Goal: Information Seeking & Learning: Understand process/instructions

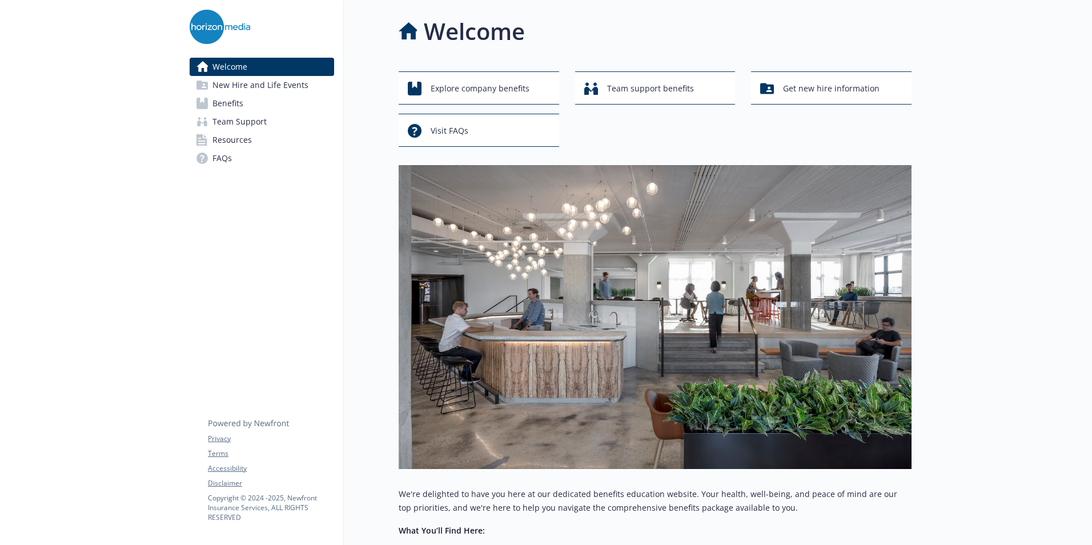
click at [250, 106] on link "Benefits" at bounding box center [262, 103] width 144 height 18
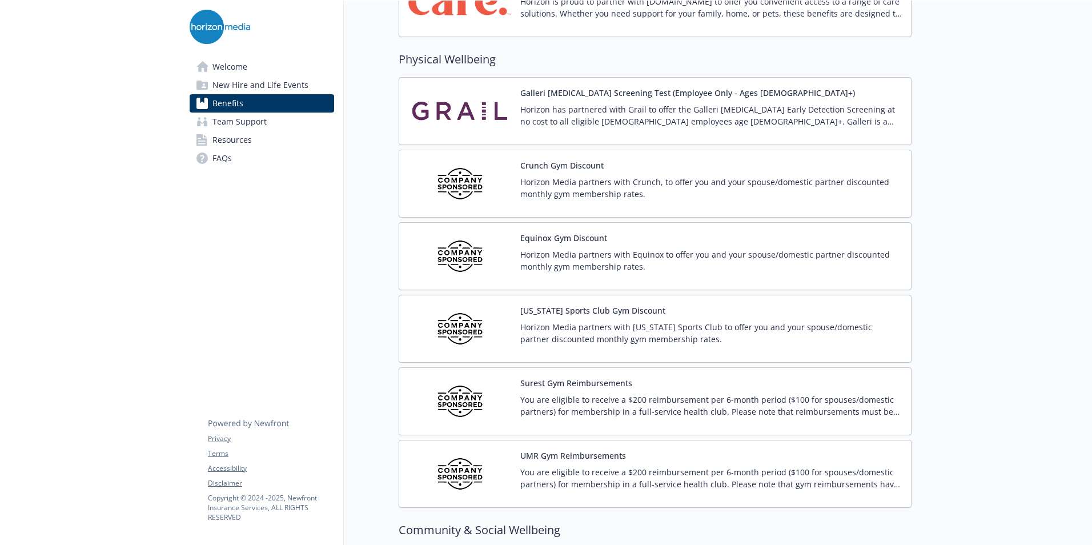
scroll to position [2797, 0]
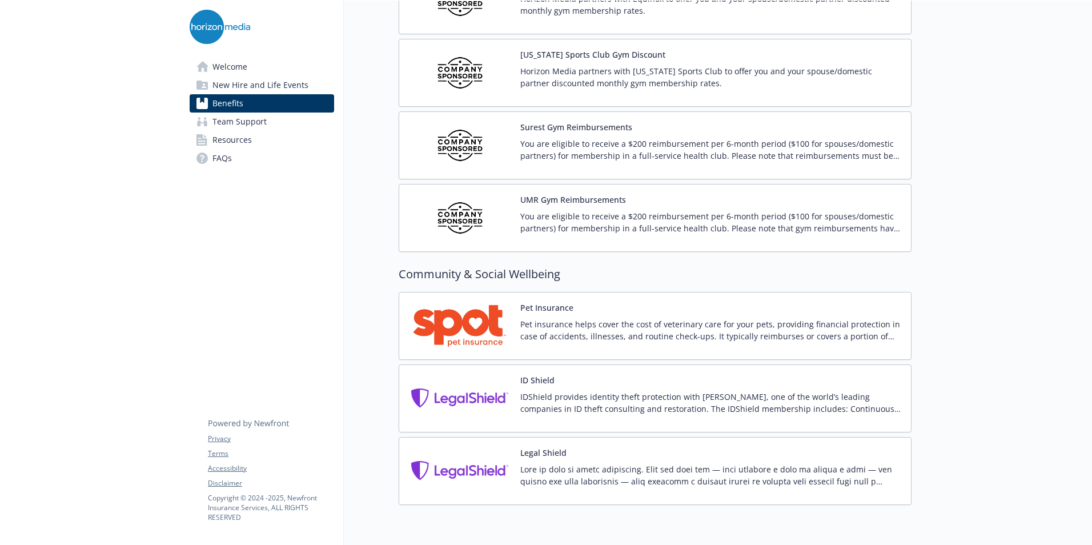
click at [255, 88] on span "New Hire and Life Events" at bounding box center [260, 85] width 96 height 18
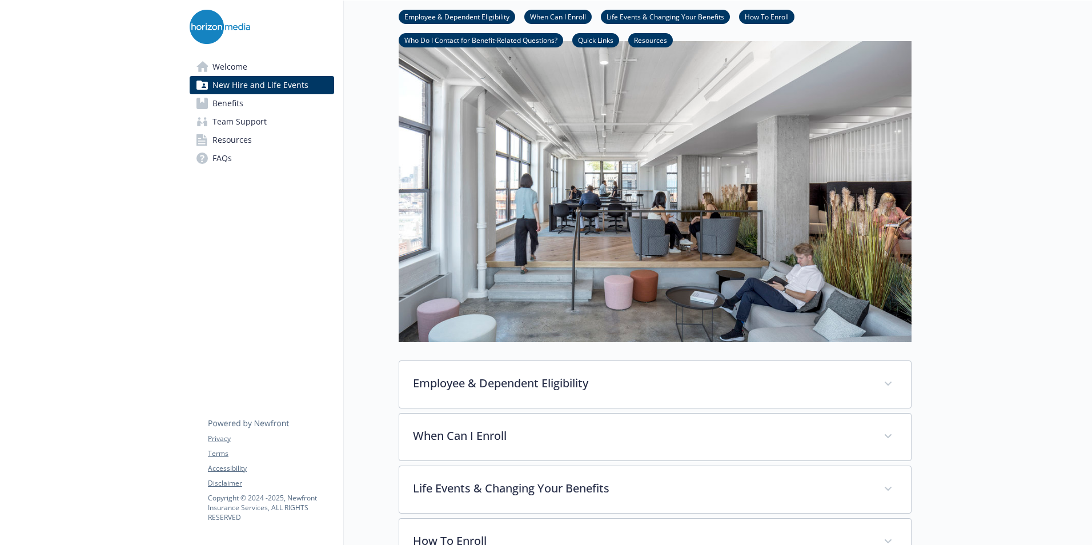
scroll to position [22, 0]
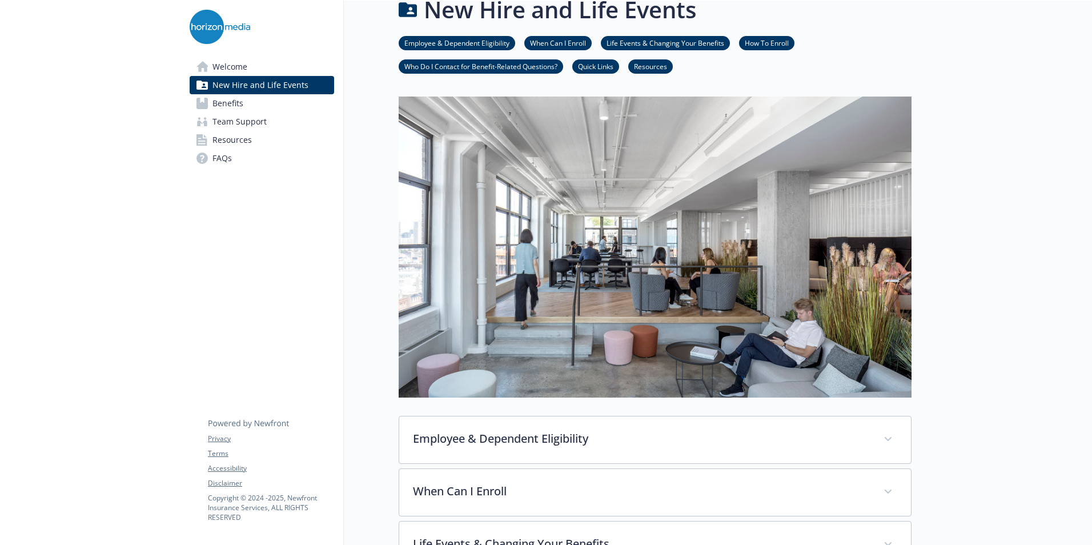
click at [257, 107] on link "Benefits" at bounding box center [262, 103] width 144 height 18
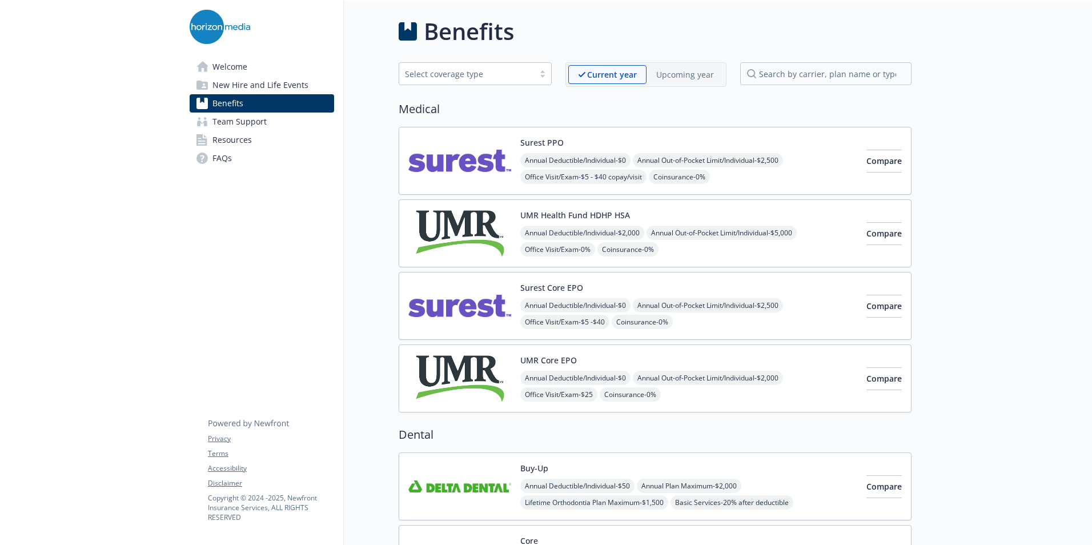
click at [253, 136] on link "Resources" at bounding box center [262, 140] width 144 height 18
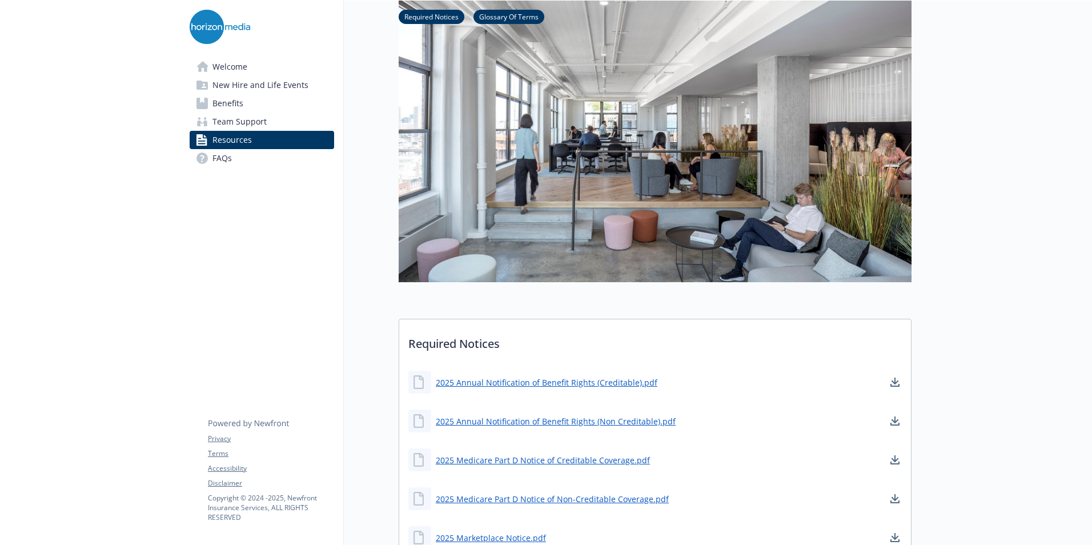
scroll to position [285, 0]
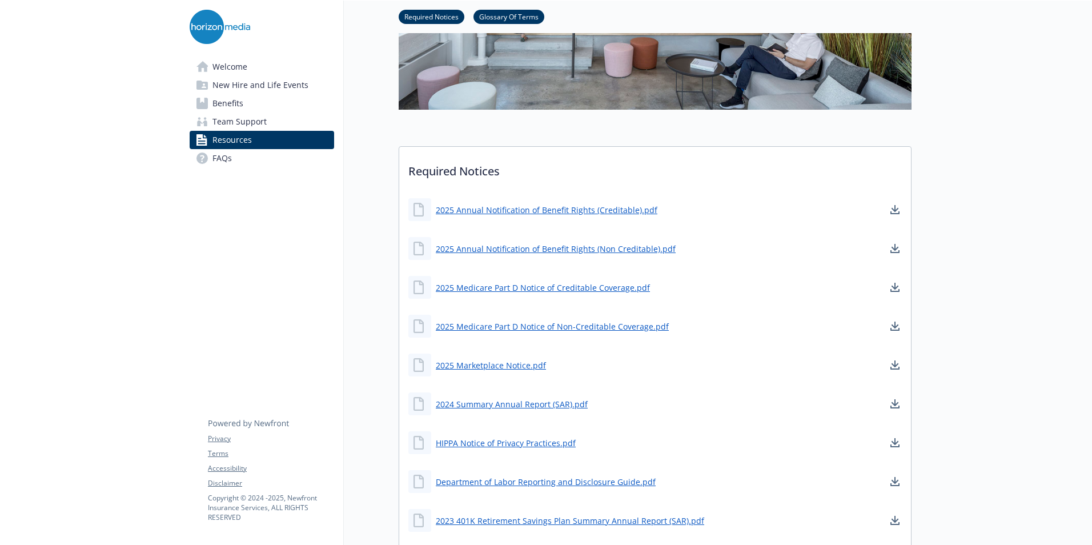
click at [215, 65] on span "Welcome" at bounding box center [229, 67] width 35 height 18
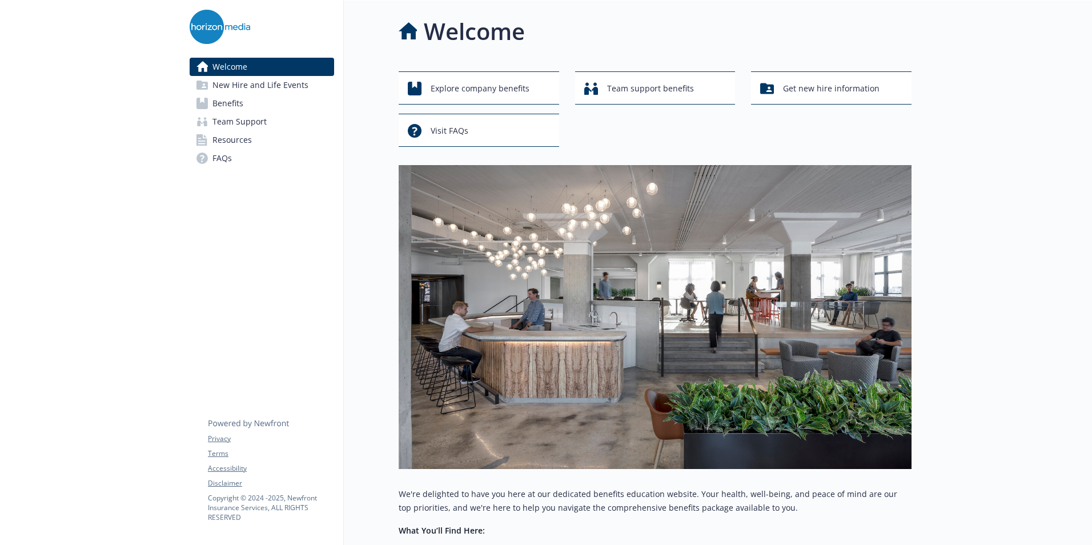
click at [252, 83] on span "New Hire and Life Events" at bounding box center [260, 85] width 96 height 18
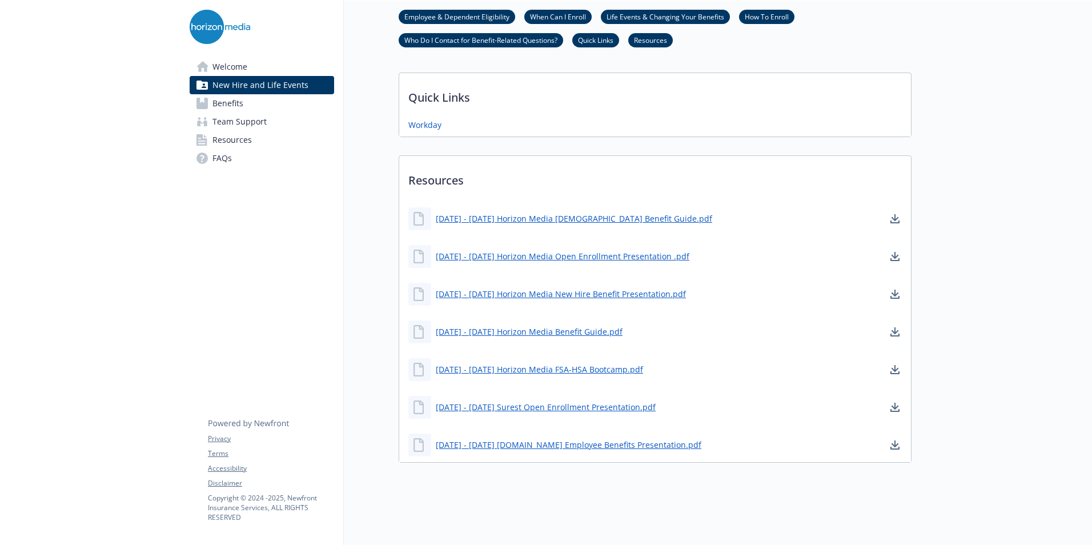
scroll to position [650, 0]
click at [241, 104] on span "Benefits" at bounding box center [227, 103] width 31 height 18
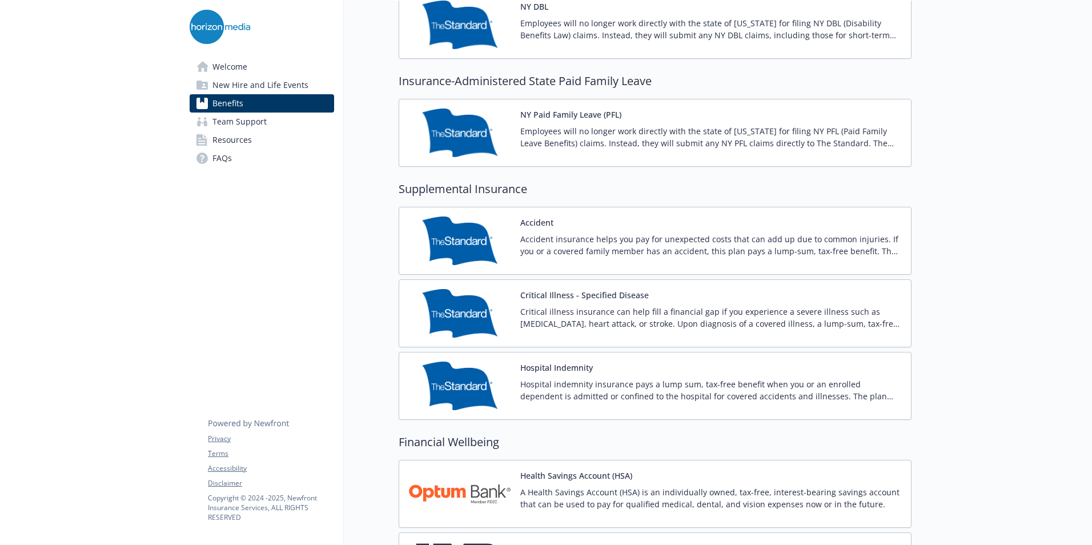
scroll to position [964, 0]
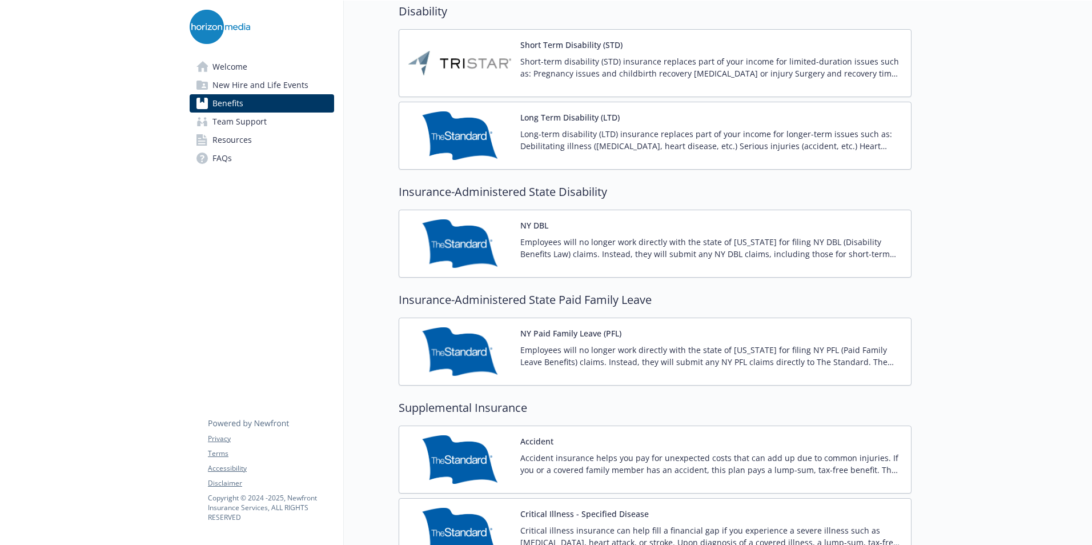
click at [555, 44] on button "Short Term Disability (STD)" at bounding box center [571, 45] width 102 height 12
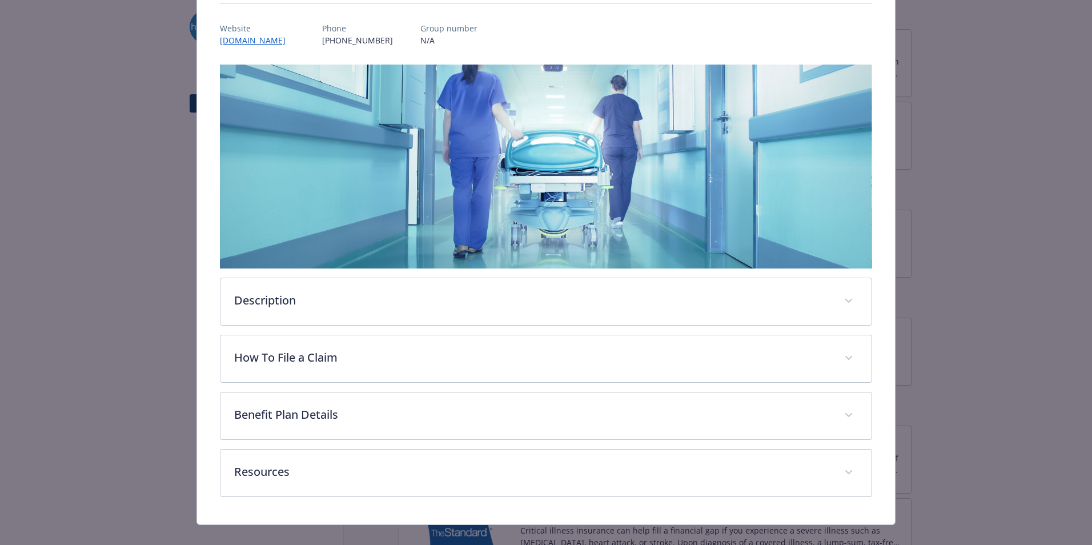
scroll to position [143, 0]
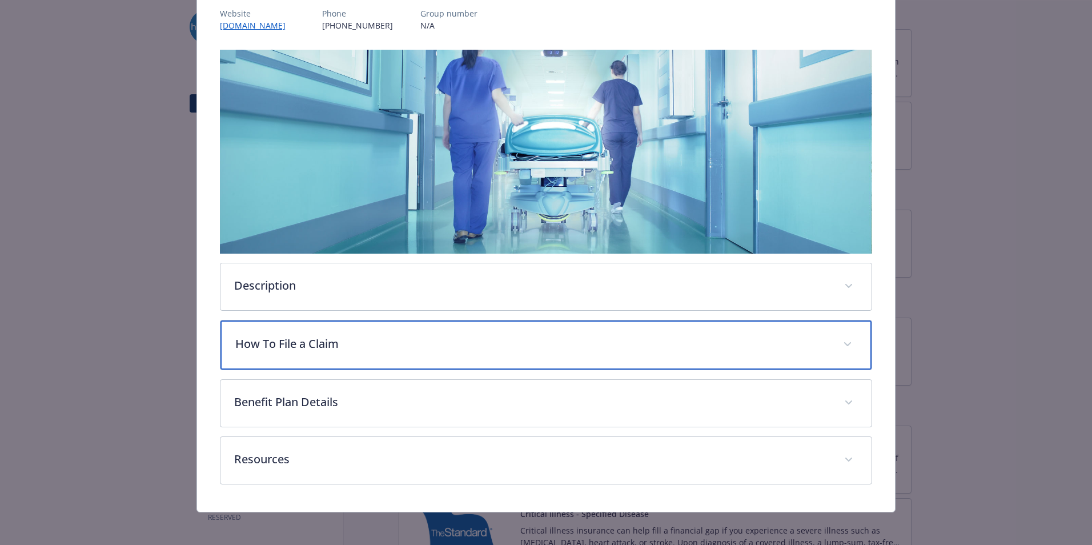
click at [315, 347] on p "How To File a Claim" at bounding box center [532, 343] width 594 height 17
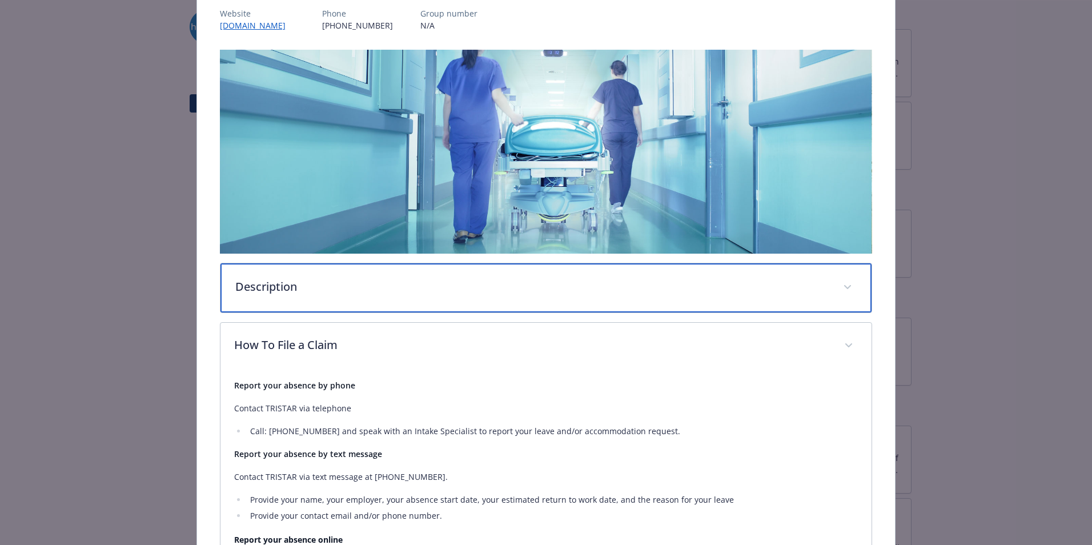
click at [341, 280] on p "Description" at bounding box center [532, 286] width 594 height 17
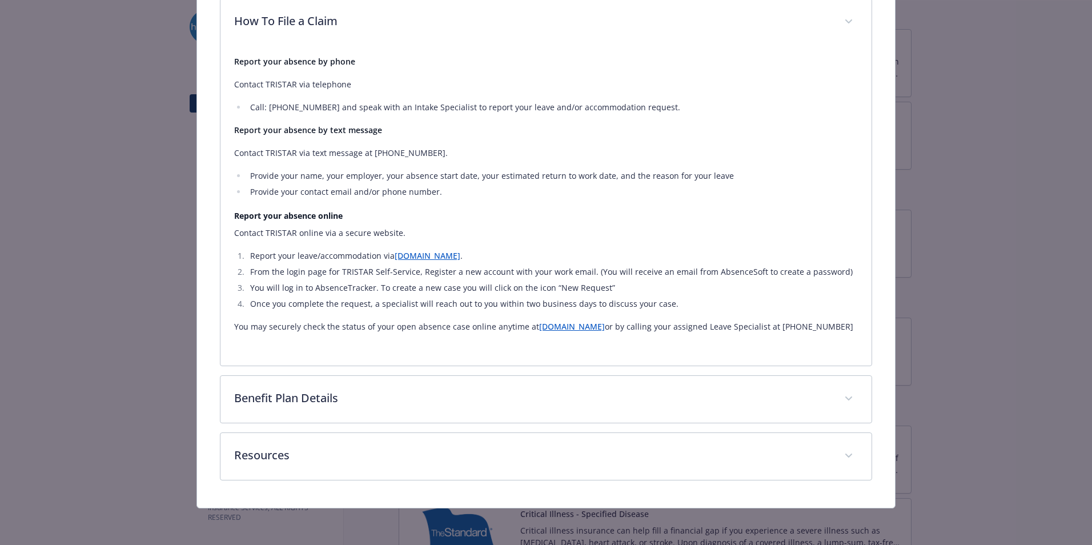
scroll to position [611, 0]
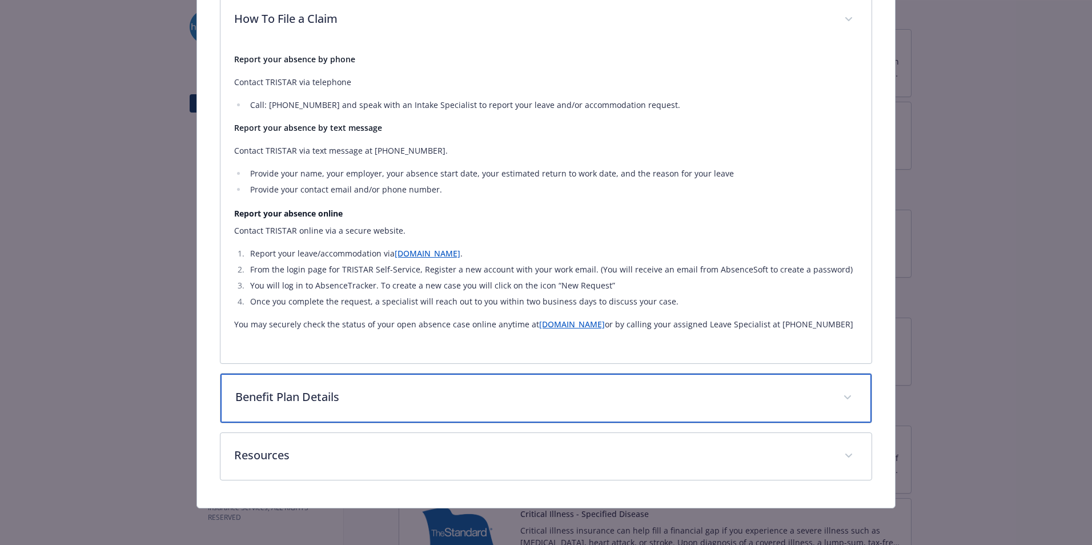
click at [328, 397] on p "Benefit Plan Details" at bounding box center [532, 396] width 594 height 17
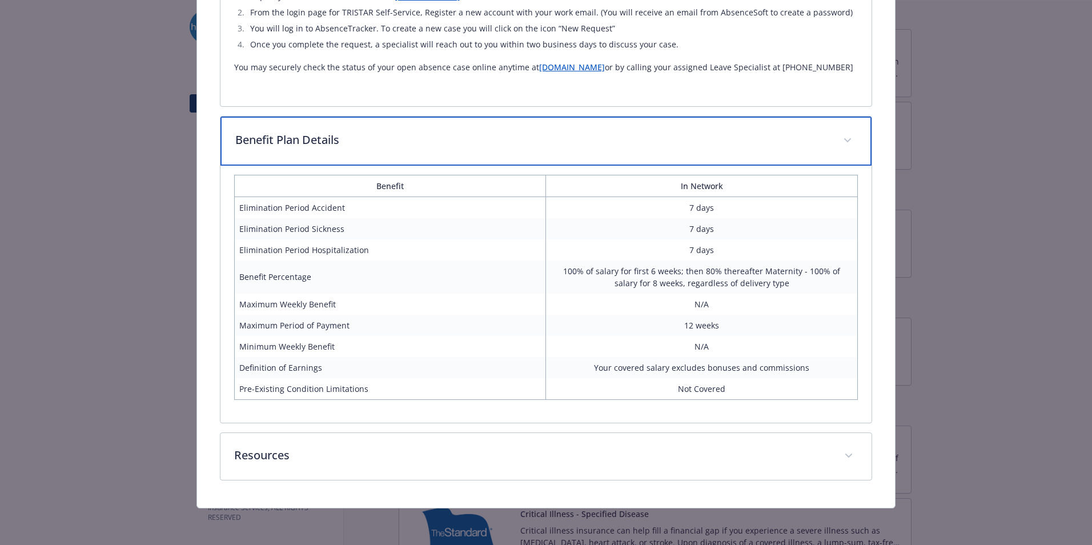
scroll to position [868, 0]
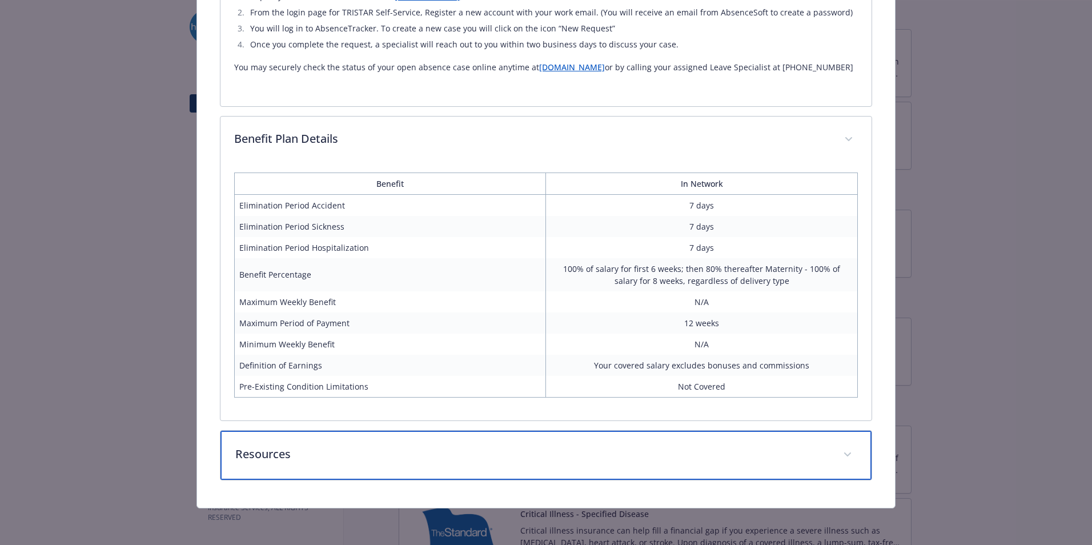
click at [316, 453] on p "Resources" at bounding box center [532, 453] width 594 height 17
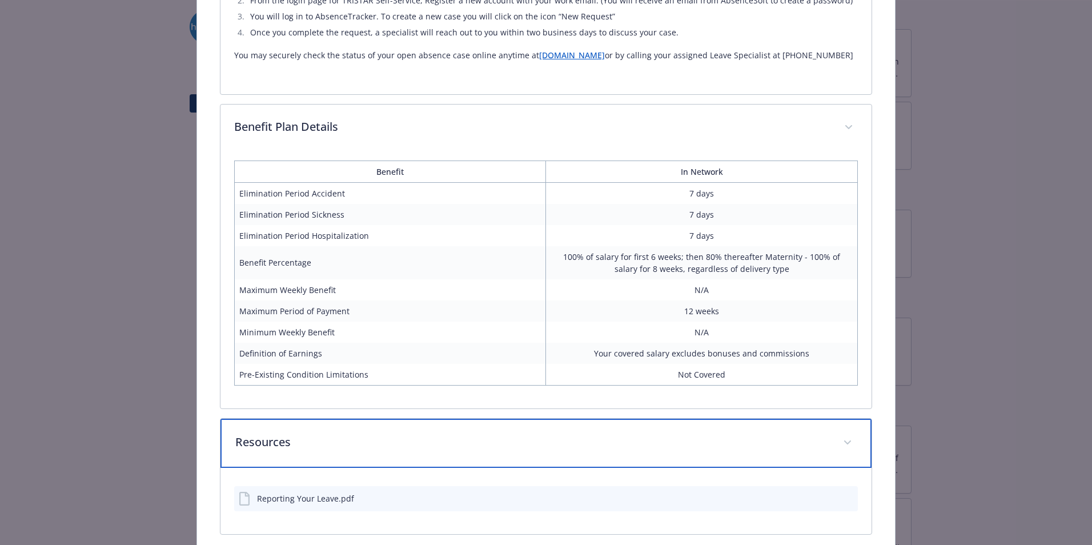
scroll to position [934, 0]
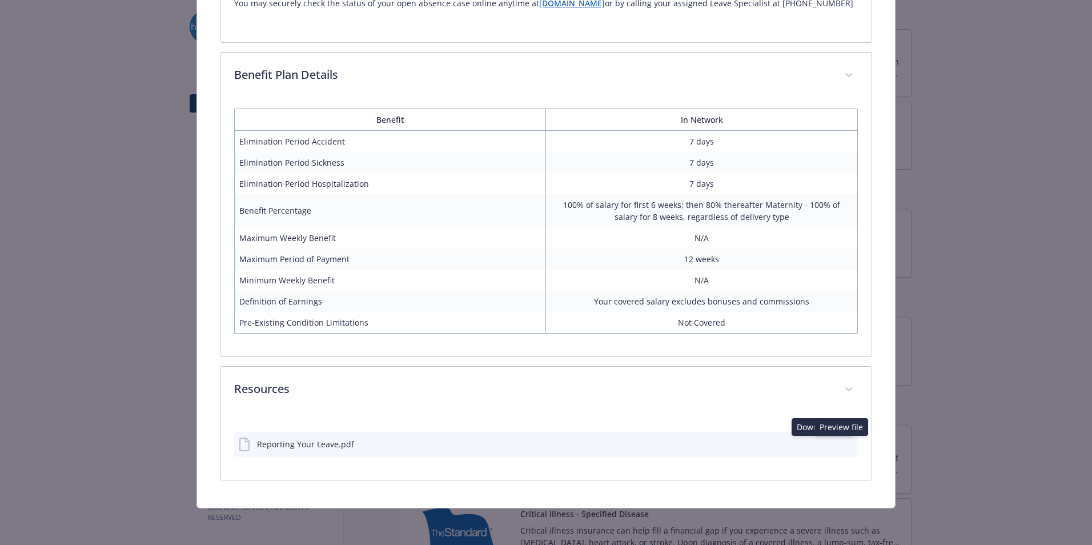
click at [841, 441] on icon "preview file" at bounding box center [846, 443] width 10 height 8
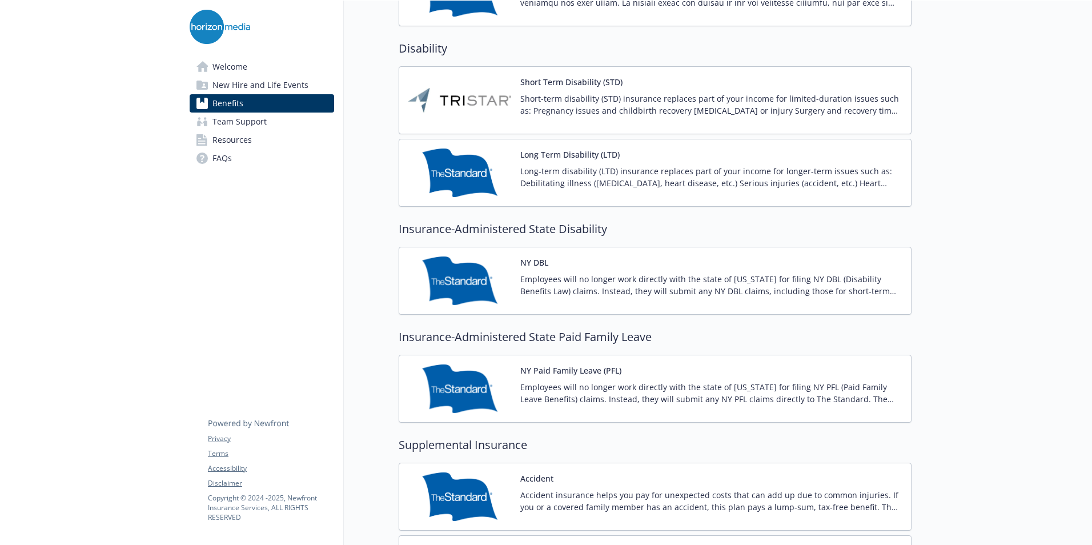
scroll to position [907, 0]
